Goal: Task Accomplishment & Management: Manage account settings

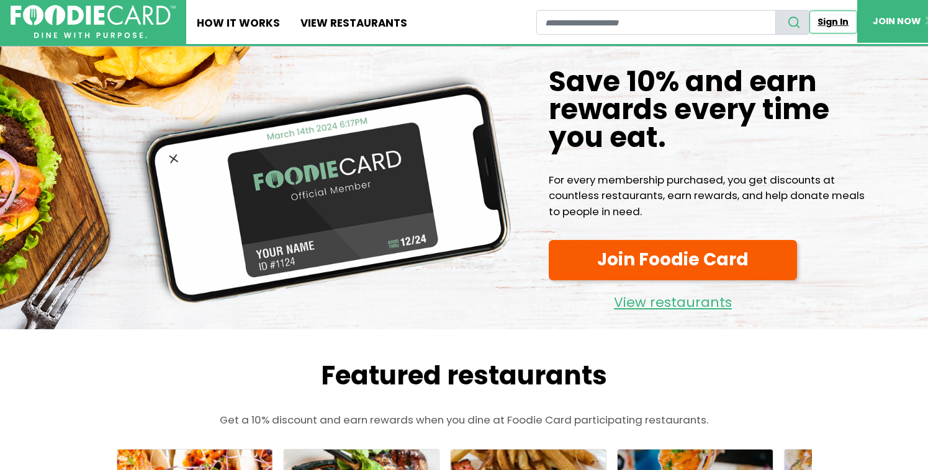
click at [836, 18] on link "Sign In" at bounding box center [833, 22] width 48 height 23
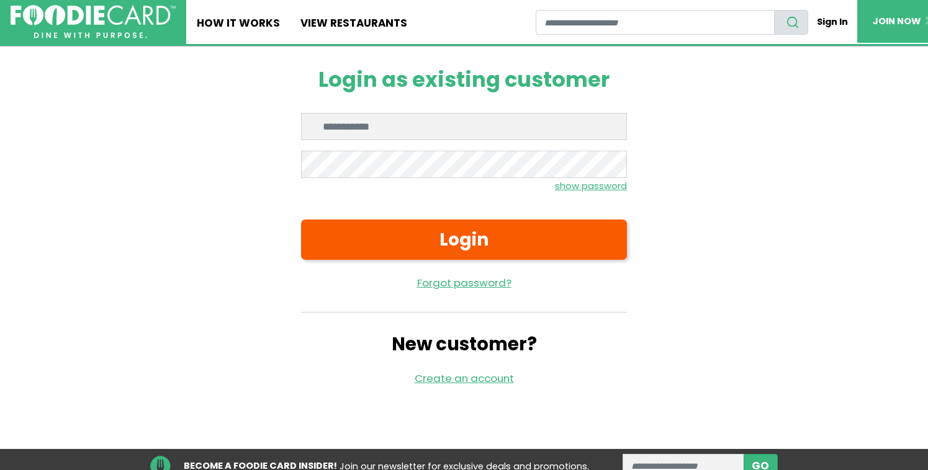
click at [417, 132] on input "Enter email" at bounding box center [464, 126] width 326 height 27
type input "**********"
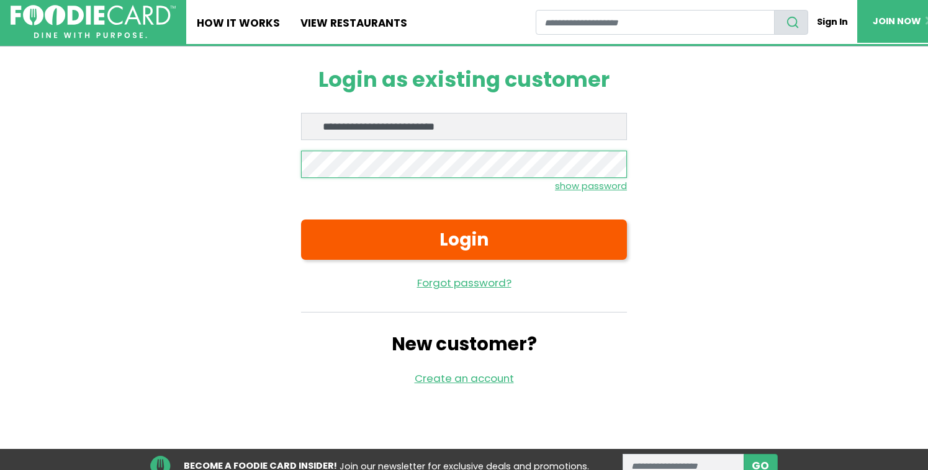
click at [301, 220] on button "Login" at bounding box center [464, 240] width 326 height 40
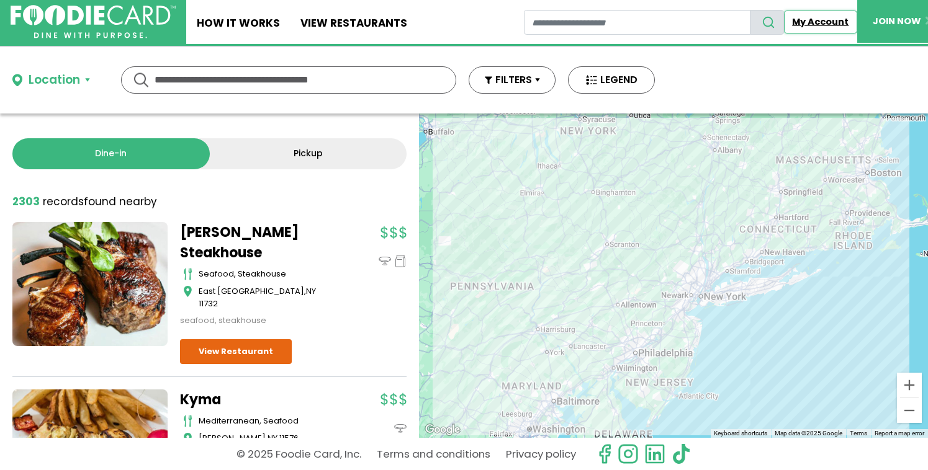
click at [827, 30] on link "My Account" at bounding box center [820, 22] width 73 height 23
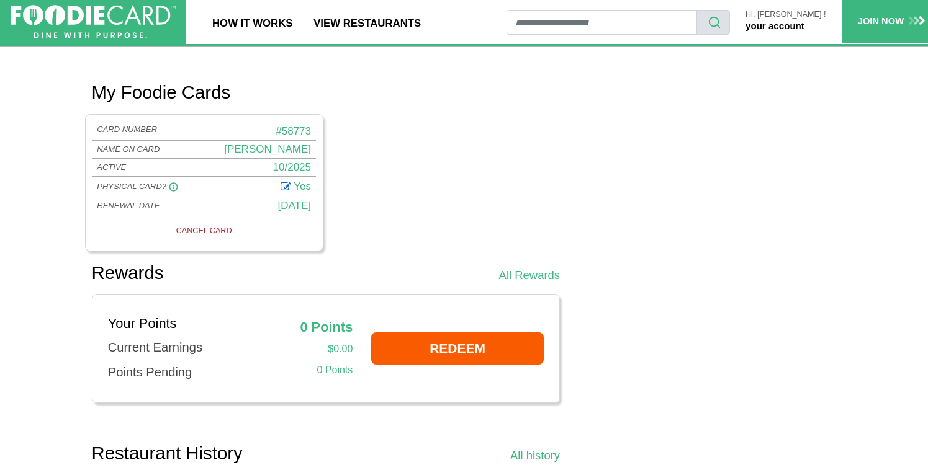
scroll to position [556, 0]
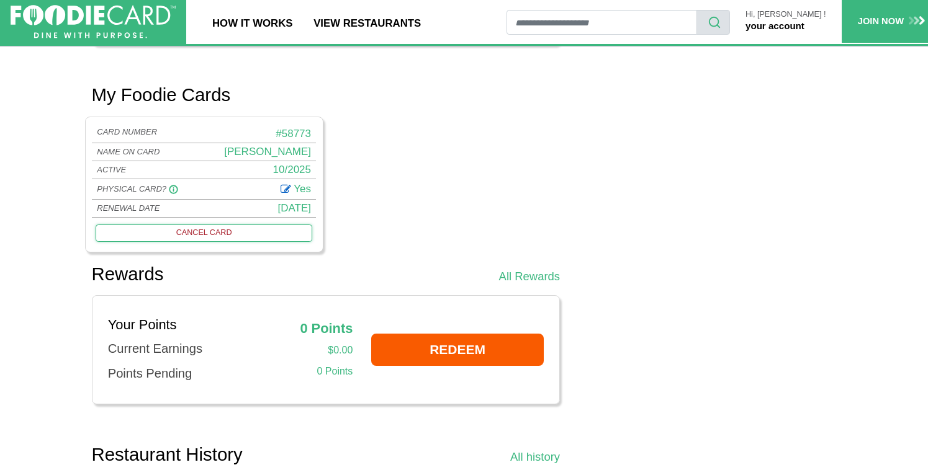
click at [218, 242] on link "CANCEL CARD" at bounding box center [204, 233] width 216 height 17
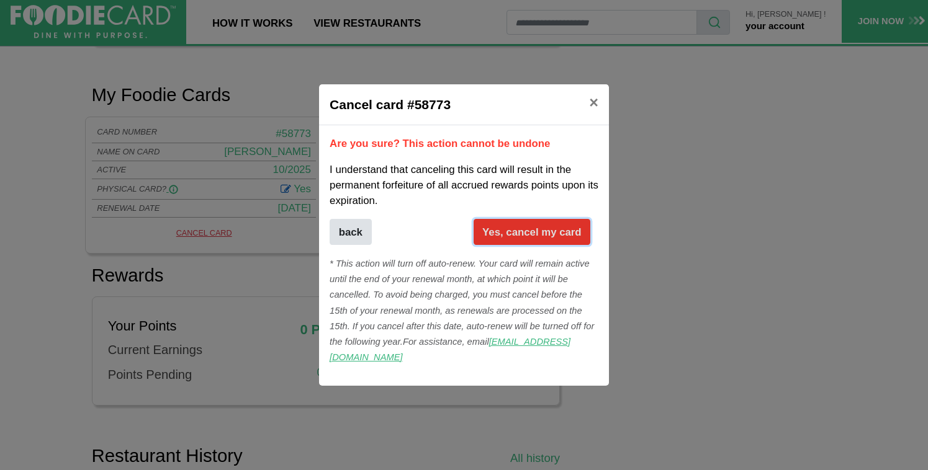
click at [508, 239] on button "Yes, cancel my card" at bounding box center [532, 232] width 117 height 26
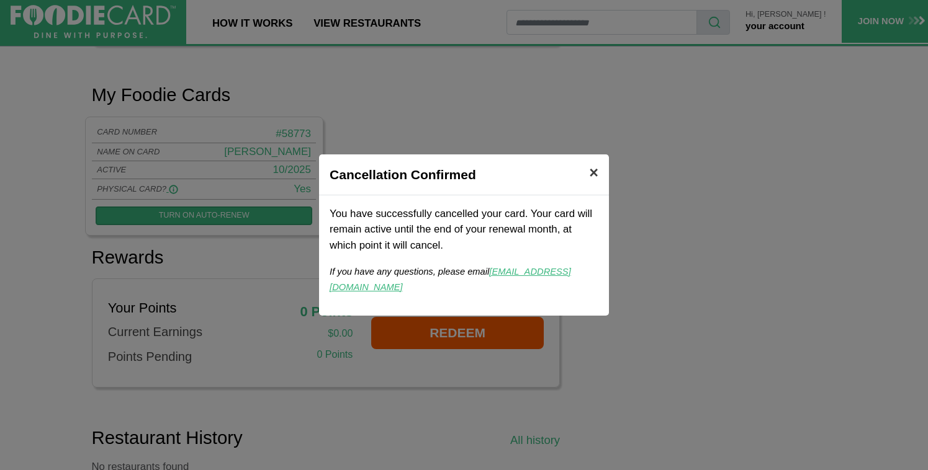
click at [595, 181] on span "×" at bounding box center [593, 172] width 9 height 17
